Goal: Task Accomplishment & Management: Manage account settings

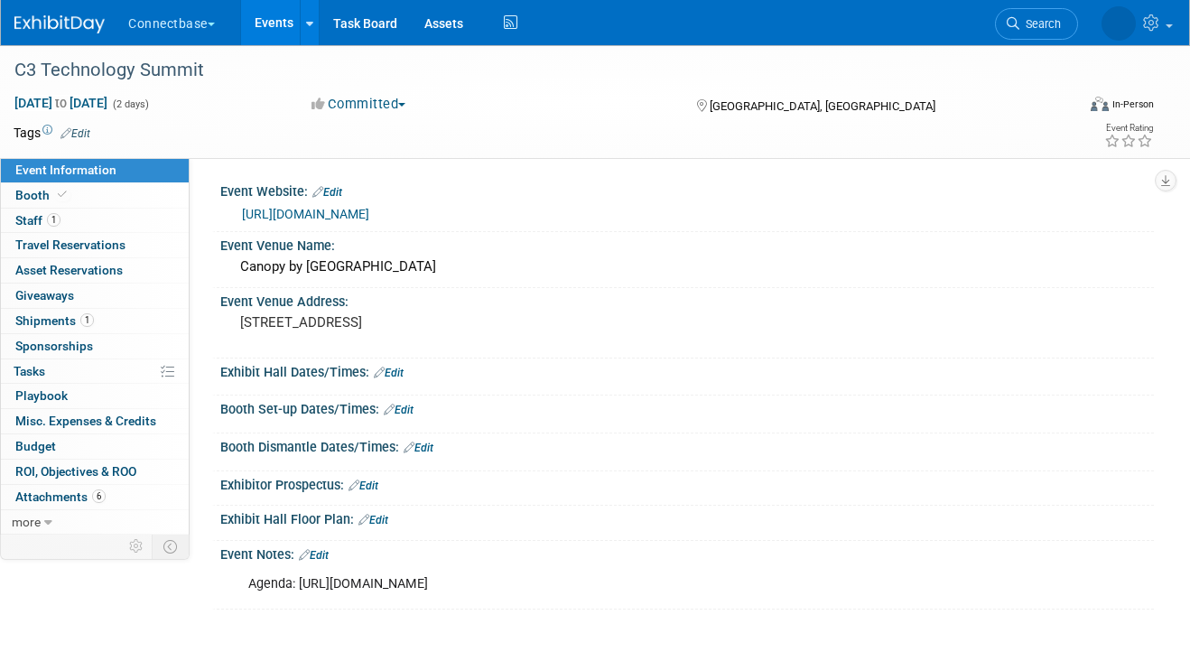
click at [281, 23] on link "Events" at bounding box center [274, 22] width 66 height 45
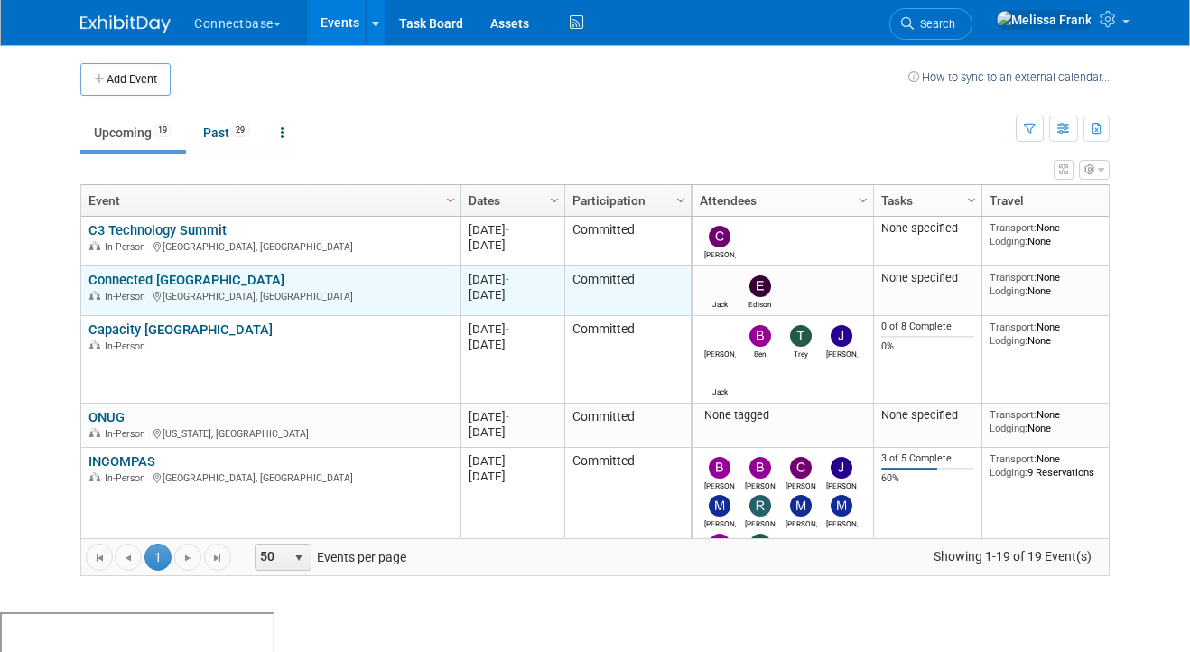
click at [164, 272] on link "Connected [GEOGRAPHIC_DATA]" at bounding box center [186, 280] width 196 height 16
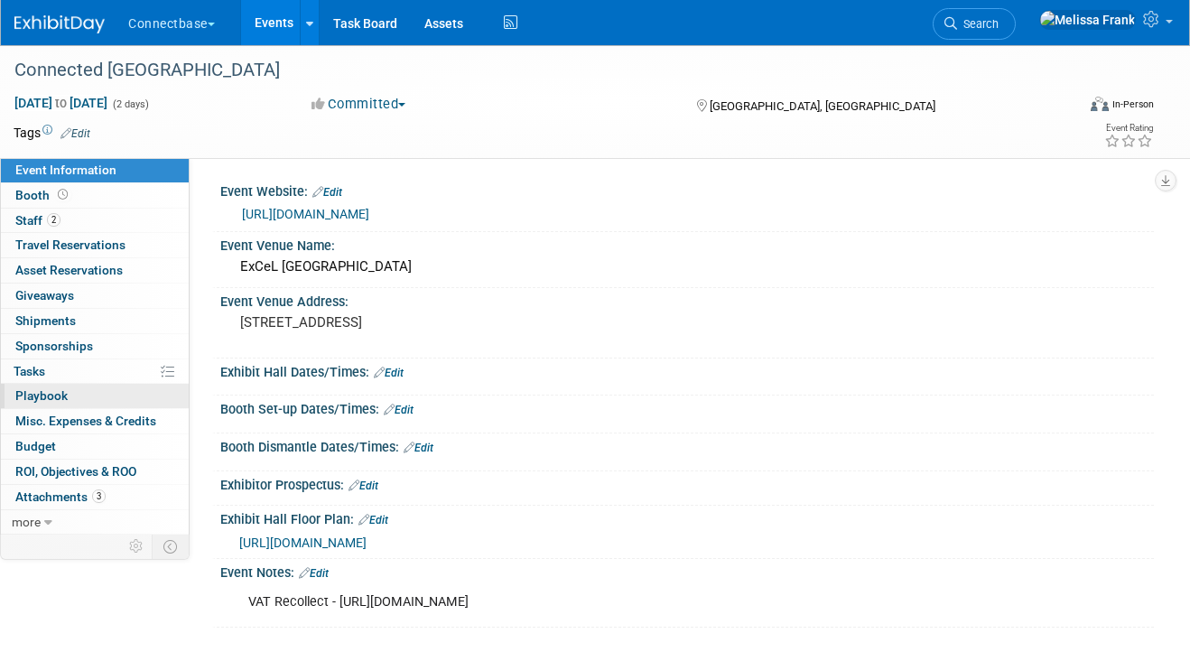
click at [88, 401] on link "0 Playbook 0" at bounding box center [95, 396] width 188 height 24
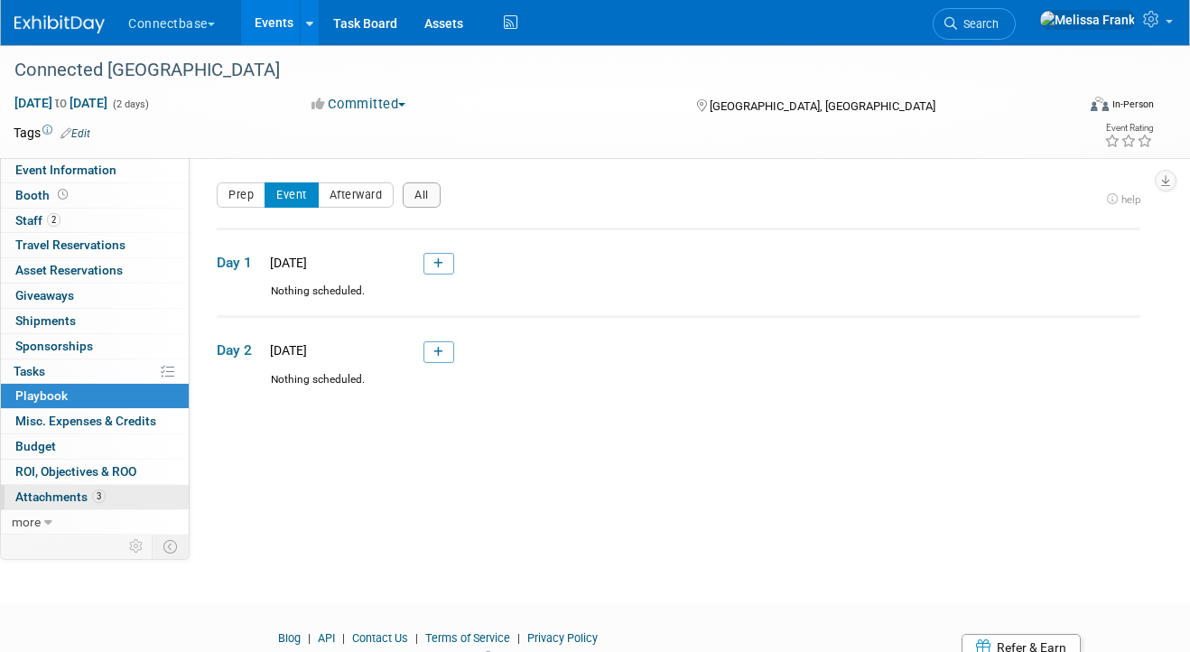
click at [92, 503] on span "Attachments 3" at bounding box center [60, 496] width 90 height 14
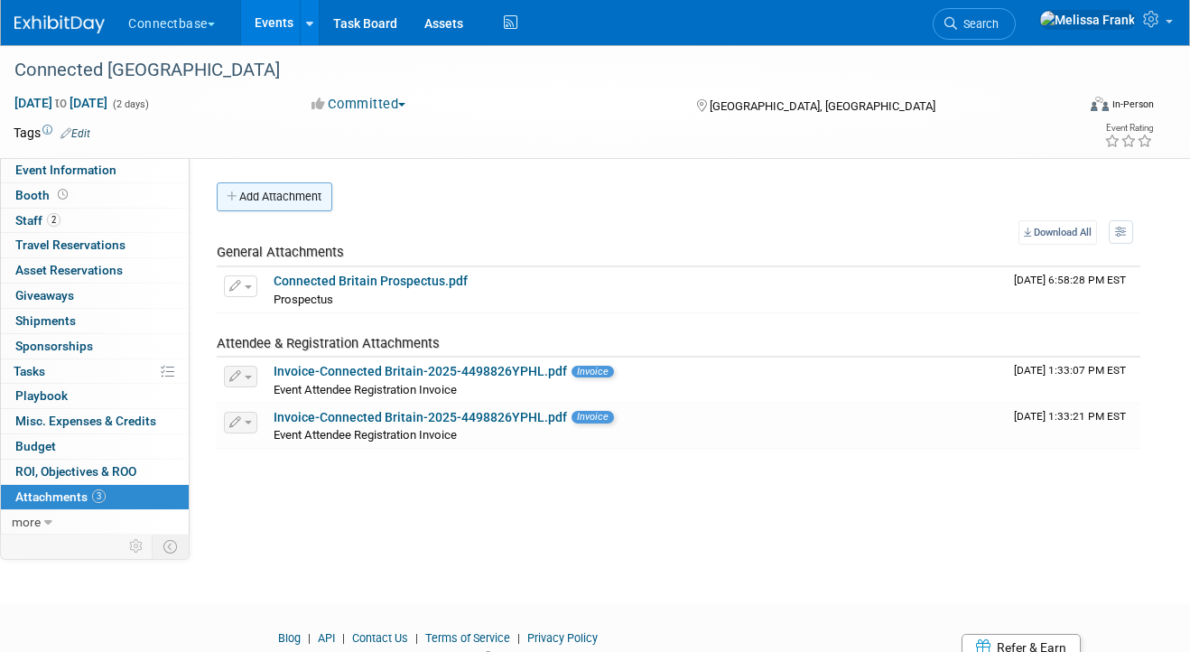
click at [267, 201] on button "Add Attachment" at bounding box center [275, 196] width 116 height 29
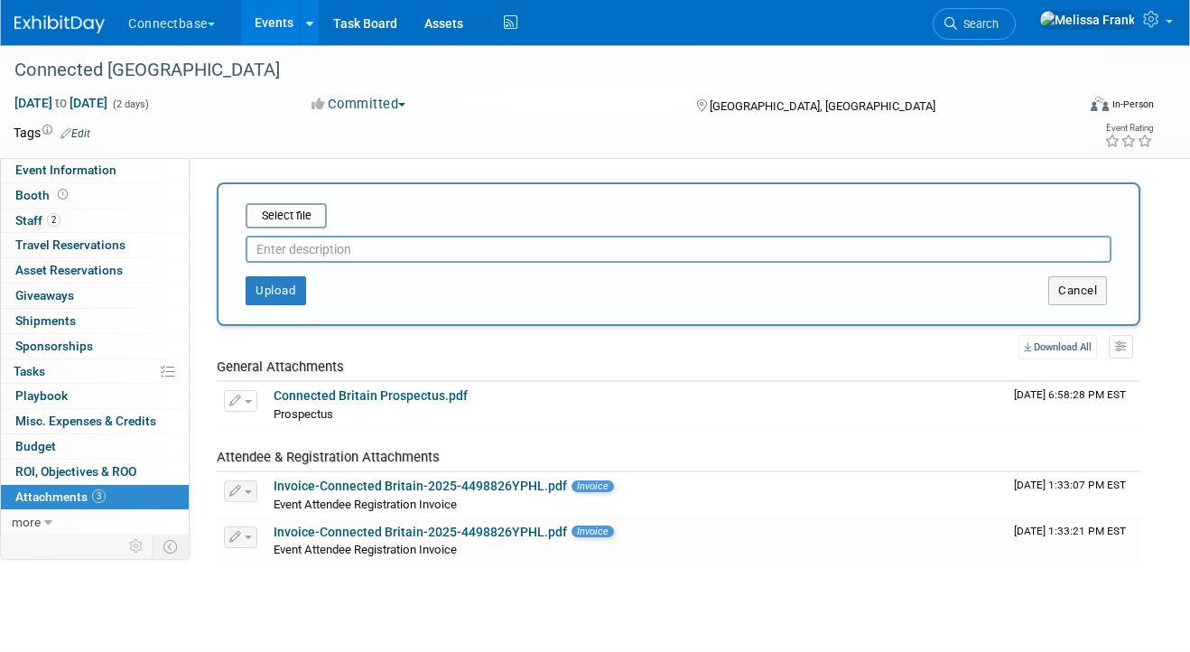
click at [325, 256] on input "text" at bounding box center [679, 249] width 866 height 27
type input "Attendees"
click at [295, 211] on input "file" at bounding box center [217, 216] width 215 height 22
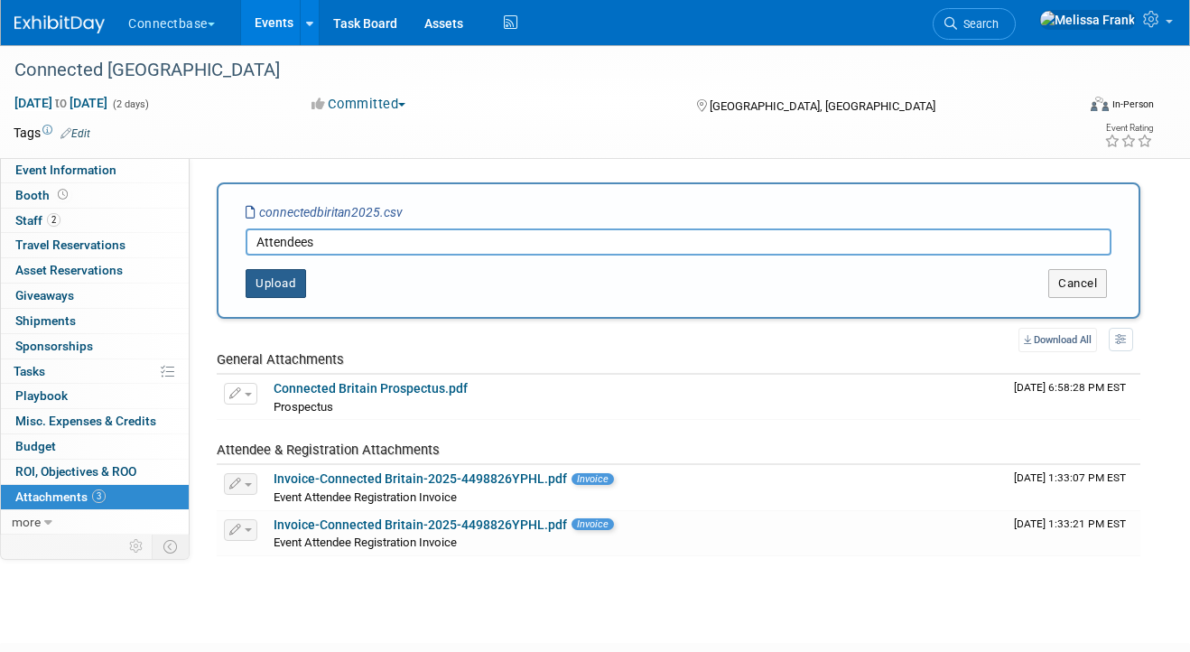
click at [270, 282] on button "Upload" at bounding box center [276, 283] width 61 height 29
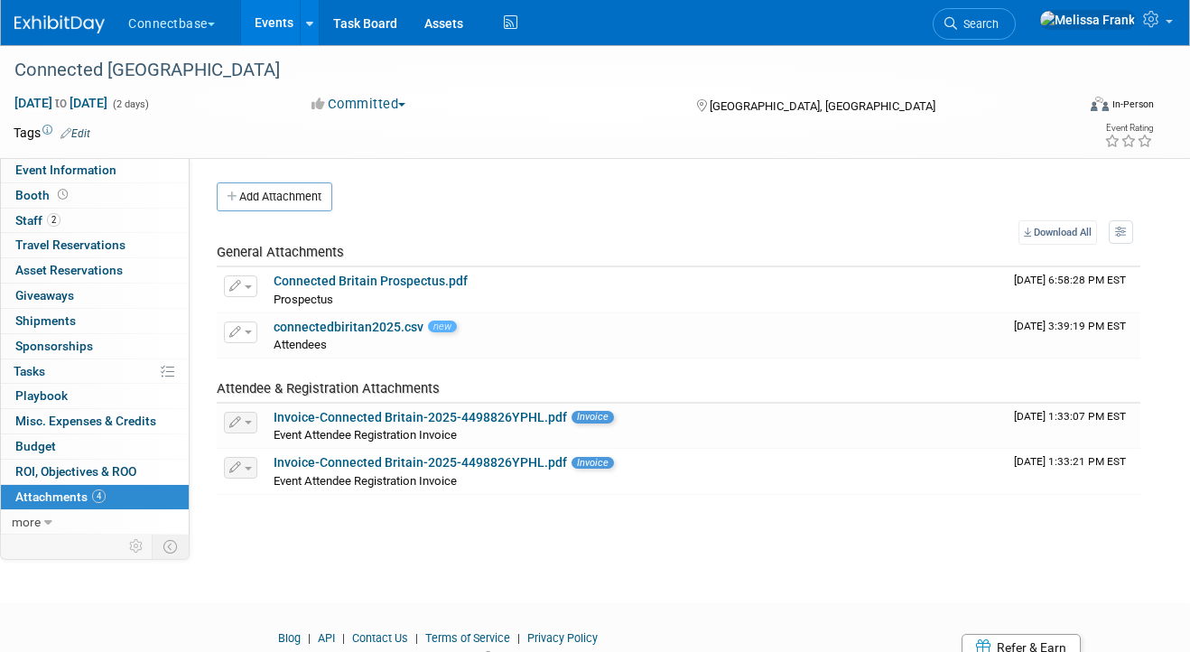
click at [281, 26] on link "Events" at bounding box center [274, 22] width 66 height 45
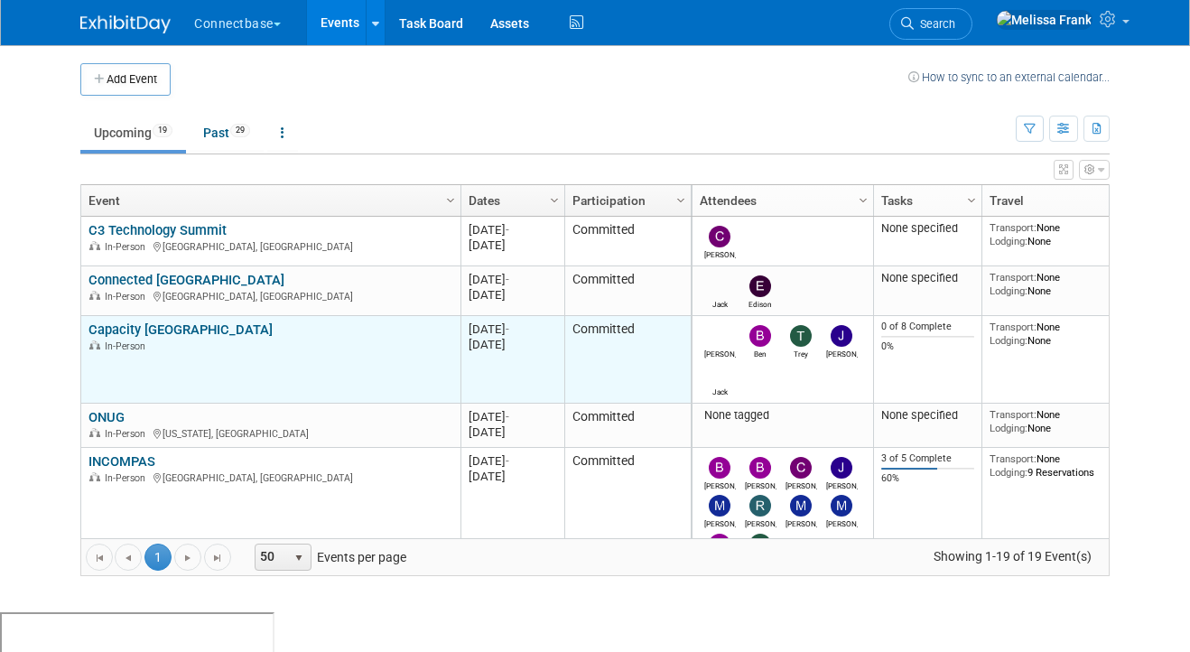
click at [138, 326] on link "Capacity [GEOGRAPHIC_DATA]" at bounding box center [180, 329] width 184 height 16
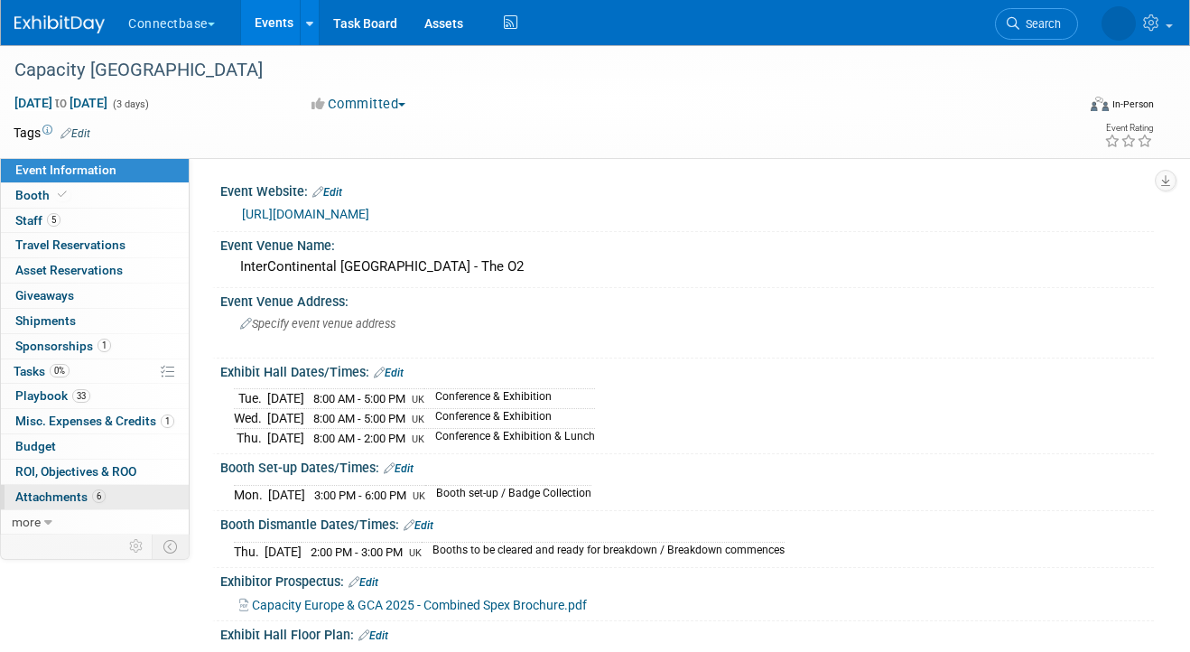
click at [77, 490] on span "Attachments 6" at bounding box center [60, 496] width 90 height 14
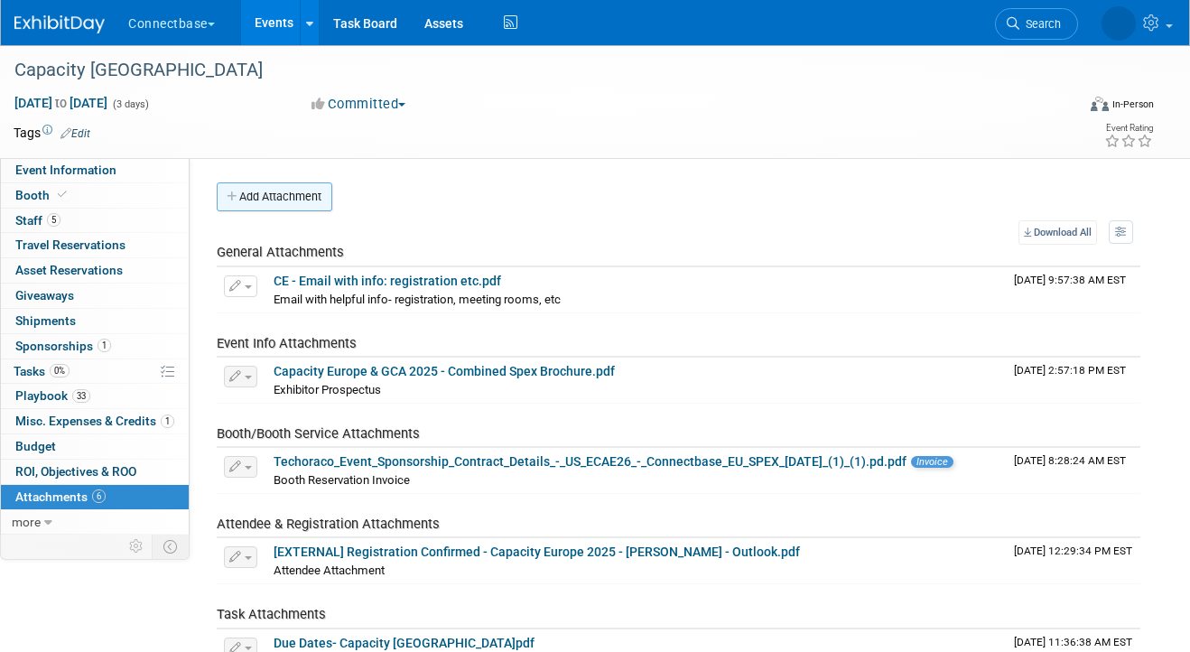
click at [283, 203] on button "Add Attachment" at bounding box center [275, 196] width 116 height 29
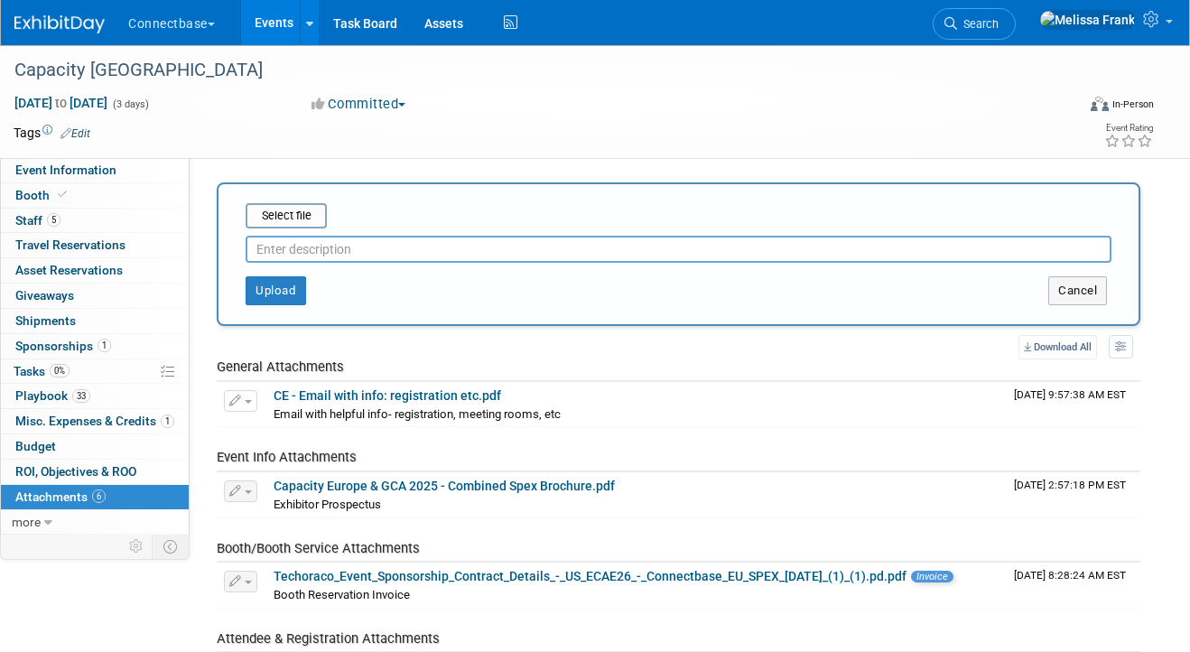
click at [375, 247] on input "text" at bounding box center [679, 249] width 866 height 27
type input "Attendees"
click at [301, 219] on input "file" at bounding box center [217, 216] width 215 height 22
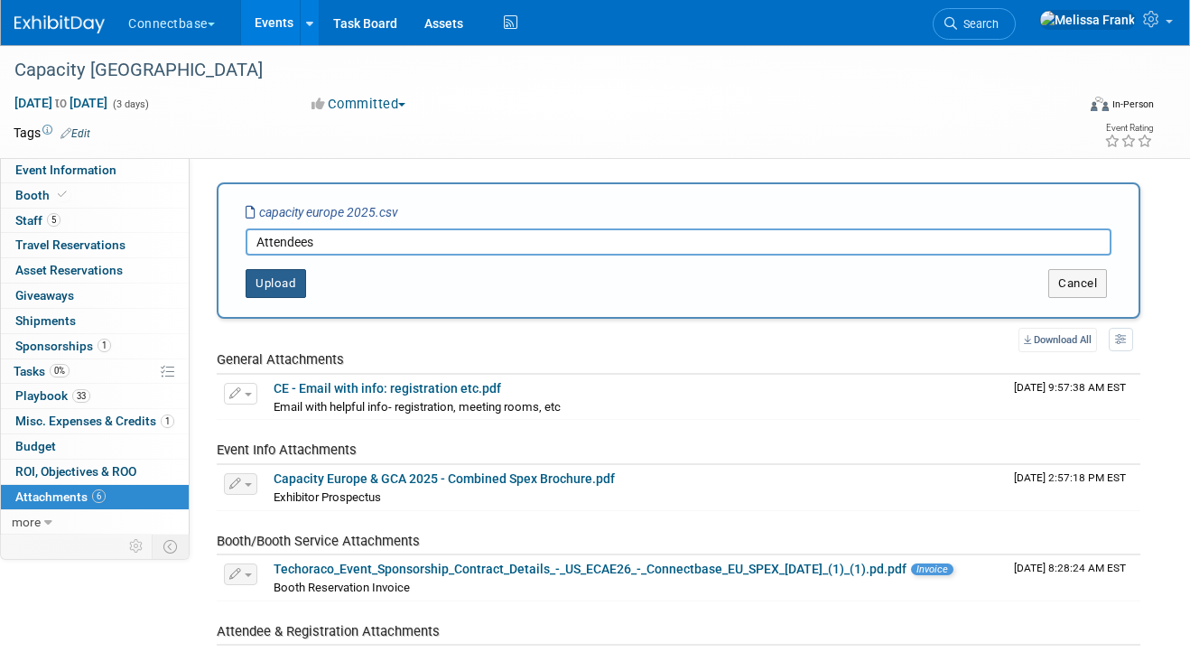
click at [286, 281] on button "Upload" at bounding box center [276, 283] width 61 height 29
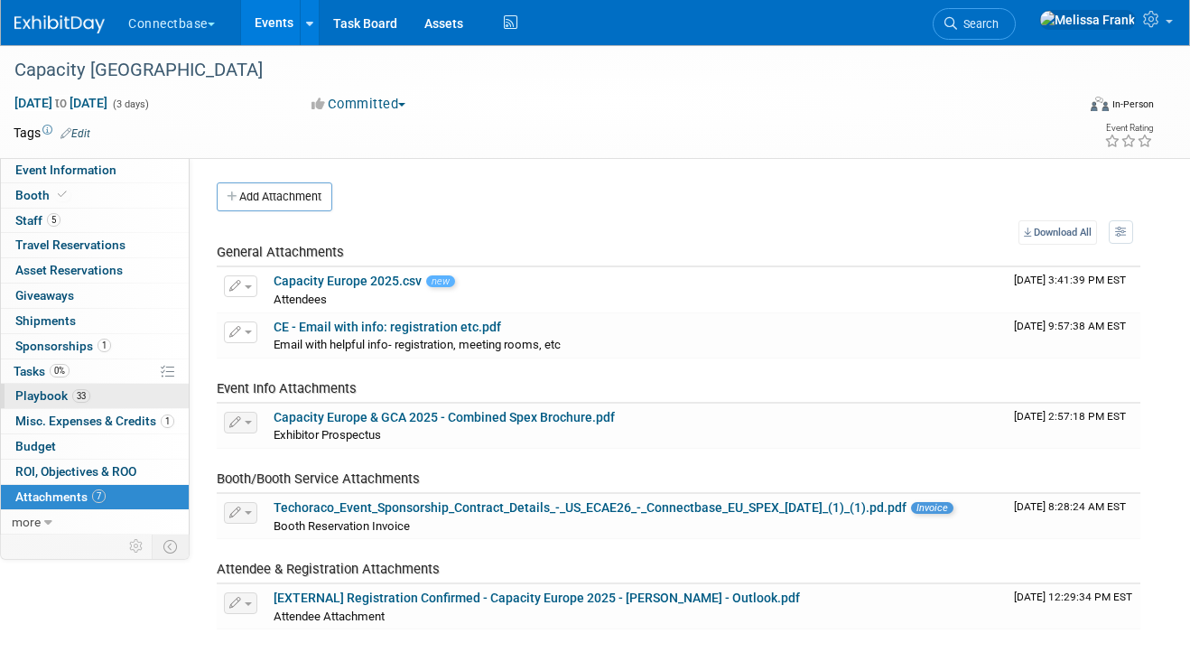
click at [53, 388] on span "Playbook 33" at bounding box center [52, 395] width 75 height 14
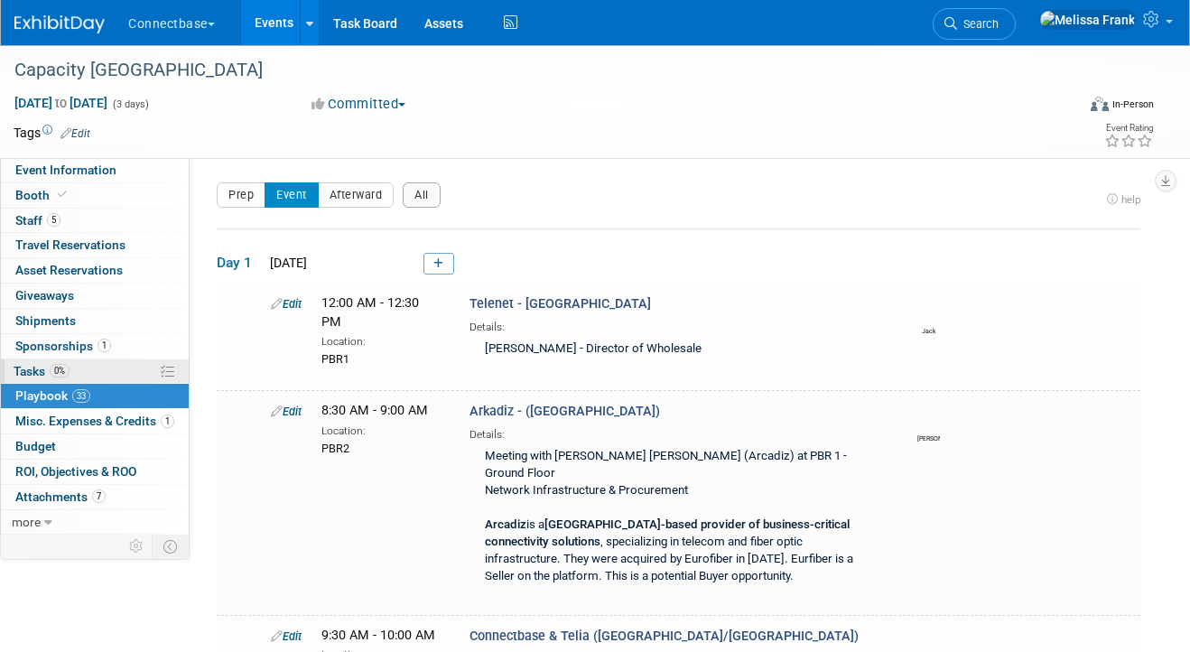
click at [65, 372] on span "0%" at bounding box center [60, 371] width 20 height 14
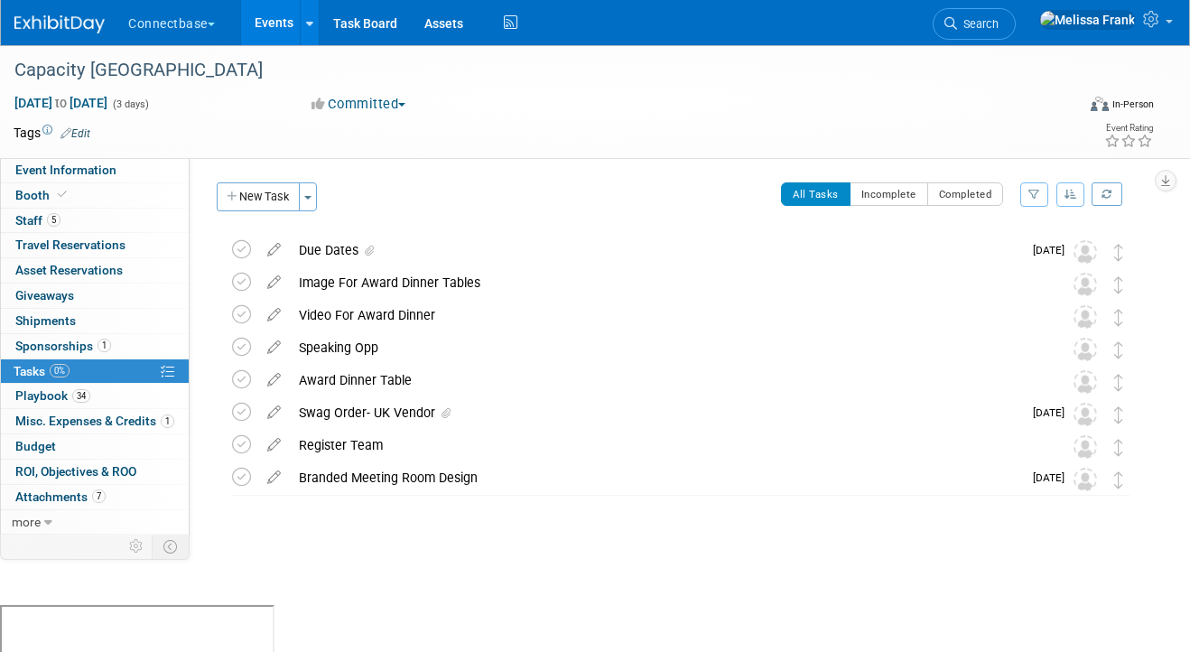
click at [282, 15] on link "Events" at bounding box center [274, 22] width 66 height 45
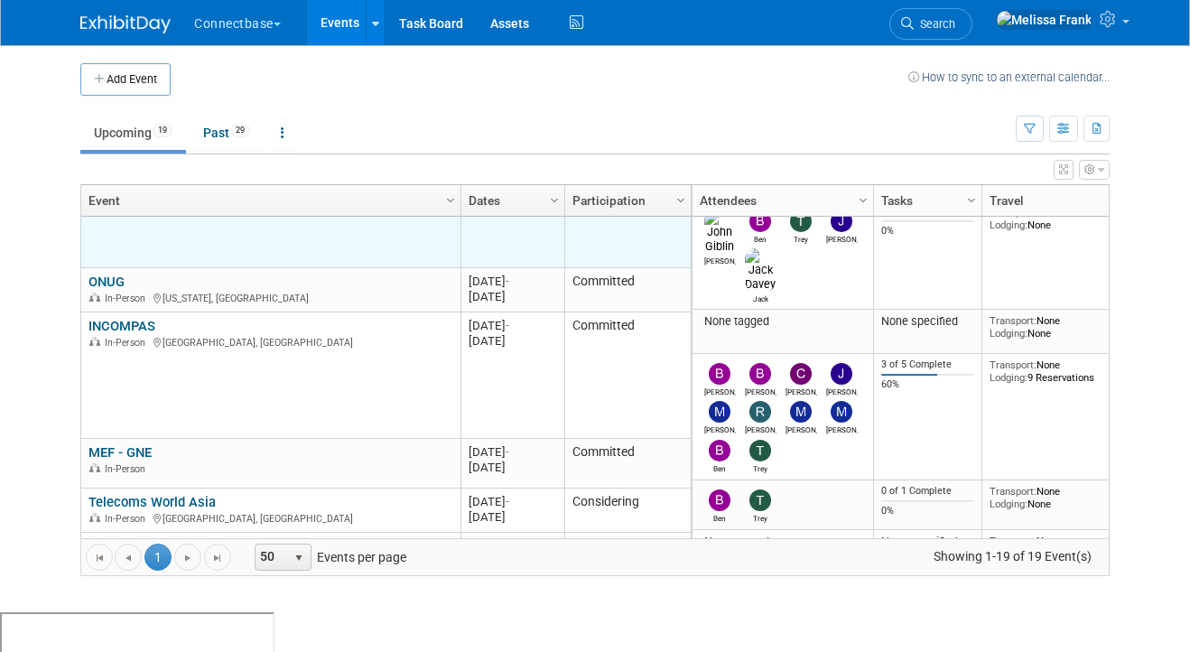
scroll to position [206, 0]
